Goal: Ask a question: Seek information or help from site administrators or community

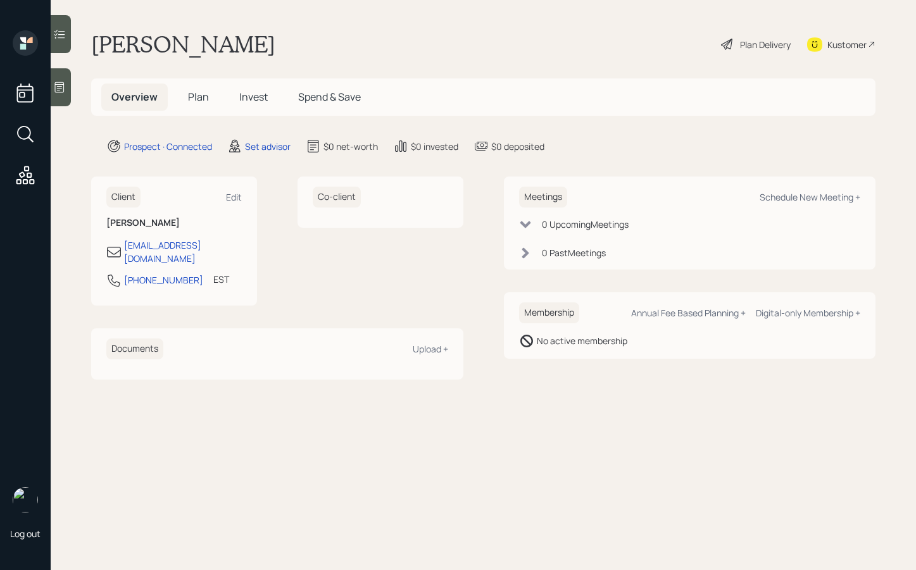
click at [57, 87] on icon at bounding box center [59, 87] width 13 height 13
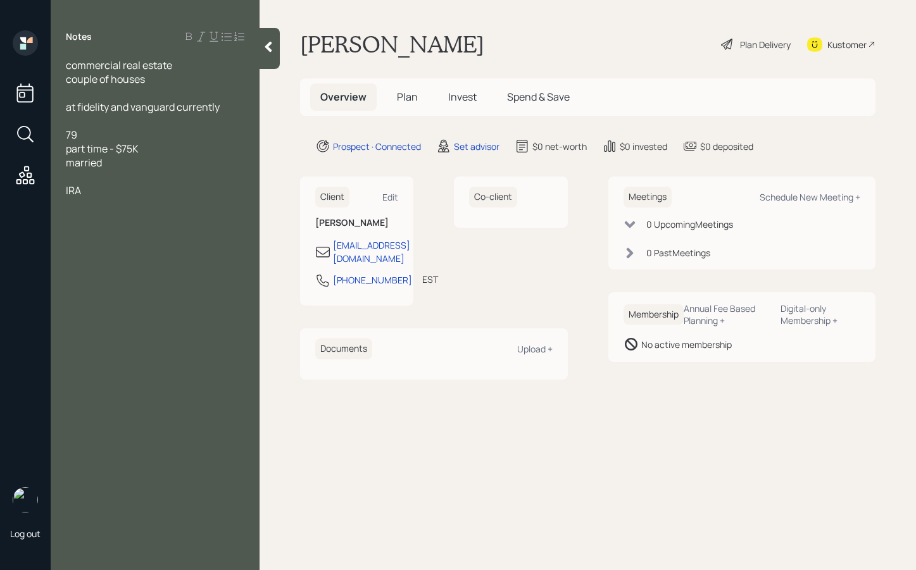
click at [104, 193] on div "IRA" at bounding box center [155, 191] width 178 height 14
click at [112, 188] on div "IRA -" at bounding box center [155, 191] width 178 height 14
click at [106, 218] on div "[PERSON_NAME]-" at bounding box center [155, 218] width 178 height 14
click at [140, 210] on div "IRA- 500K" at bounding box center [155, 204] width 178 height 14
click at [65, 189] on div "commercial real estate couple of houses at fidelity and vanguard currently 79 p…" at bounding box center [155, 155] width 209 height 195
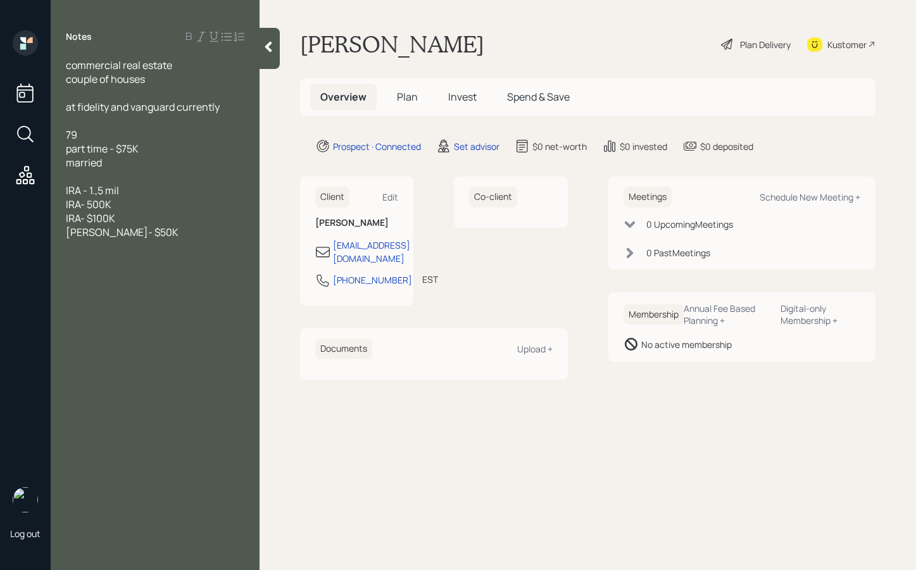
click at [66, 190] on span "IRA - 1.,5 mil" at bounding box center [92, 191] width 53 height 14
click at [66, 204] on span "IRA- 500K" at bounding box center [89, 204] width 46 height 14
click at [65, 219] on div "commercial real estate couple of houses at fidelity and vanguard currently 79 p…" at bounding box center [155, 155] width 209 height 195
click at [66, 218] on span "IRA- $100K" at bounding box center [90, 218] width 49 height 14
click at [146, 256] on div "Notes commercial real estate couple of houses at fidelity and vanguard currentl…" at bounding box center [155, 292] width 209 height 525
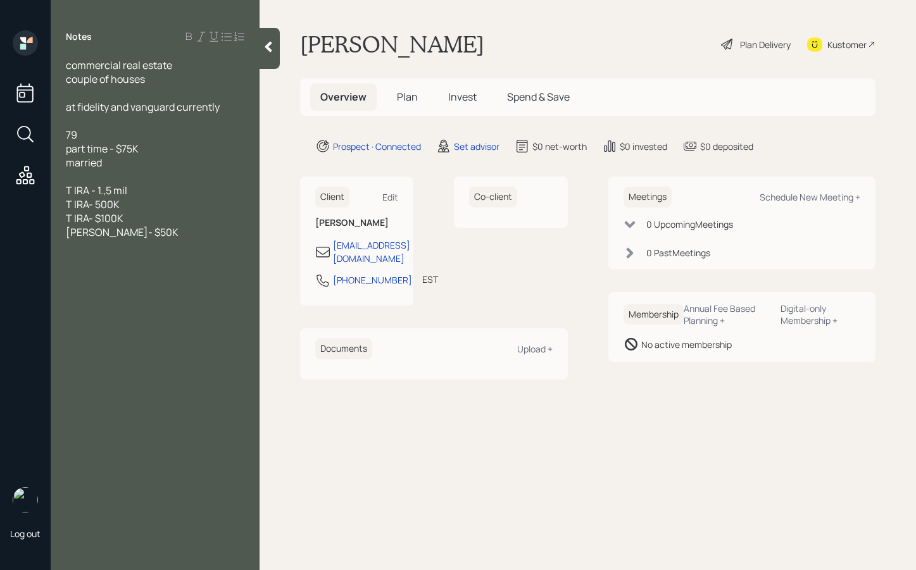
click at [154, 249] on div at bounding box center [155, 246] width 178 height 14
click at [179, 359] on div "commercial 300K" at bounding box center [155, 358] width 178 height 14
click at [107, 191] on span "T IRA - 1.,5 mil" at bounding box center [96, 191] width 61 height 14
click at [177, 370] on div at bounding box center [155, 372] width 178 height 14
click at [168, 387] on span "- wouldn't share email not interested" at bounding box center [151, 385] width 170 height 14
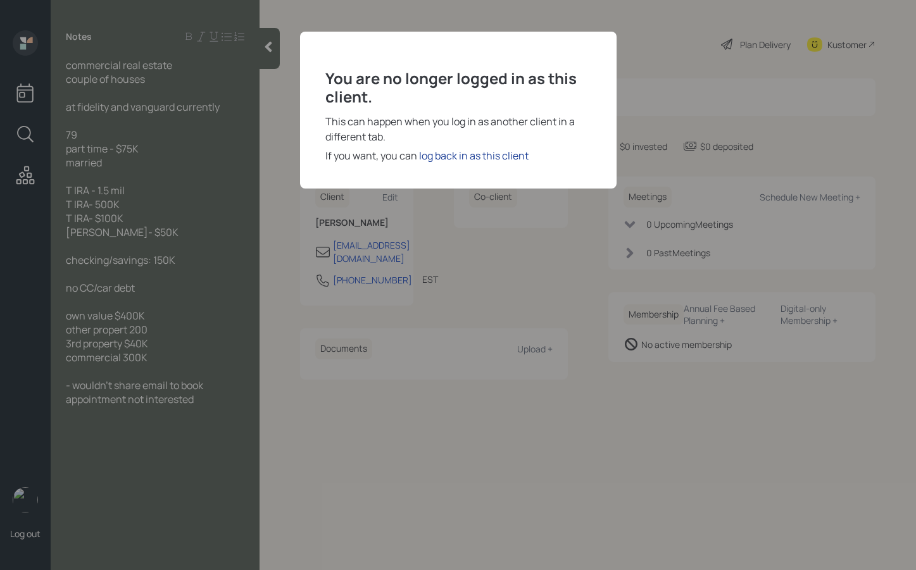
click at [459, 149] on div "log back in as this client" at bounding box center [473, 155] width 109 height 15
